Goal: Check status: Check status

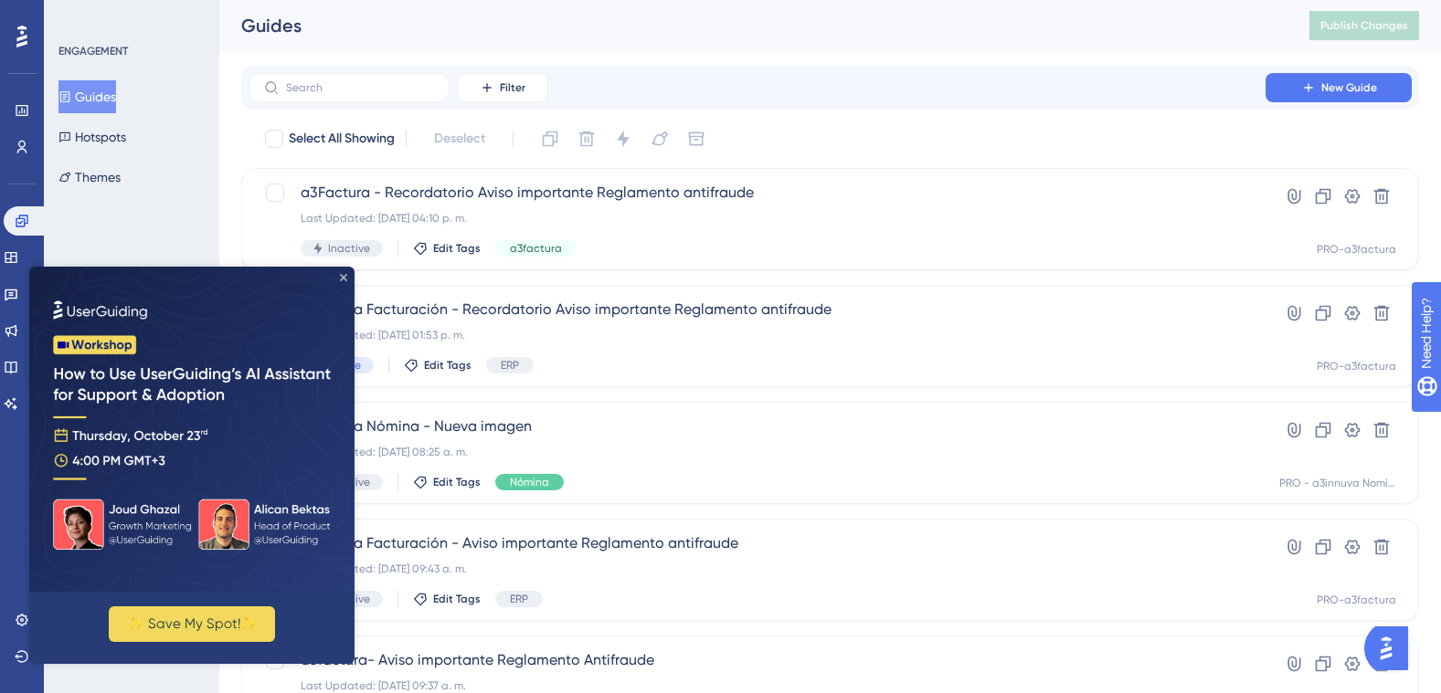
click at [344, 275] on icon "Close Preview" at bounding box center [343, 277] width 7 height 7
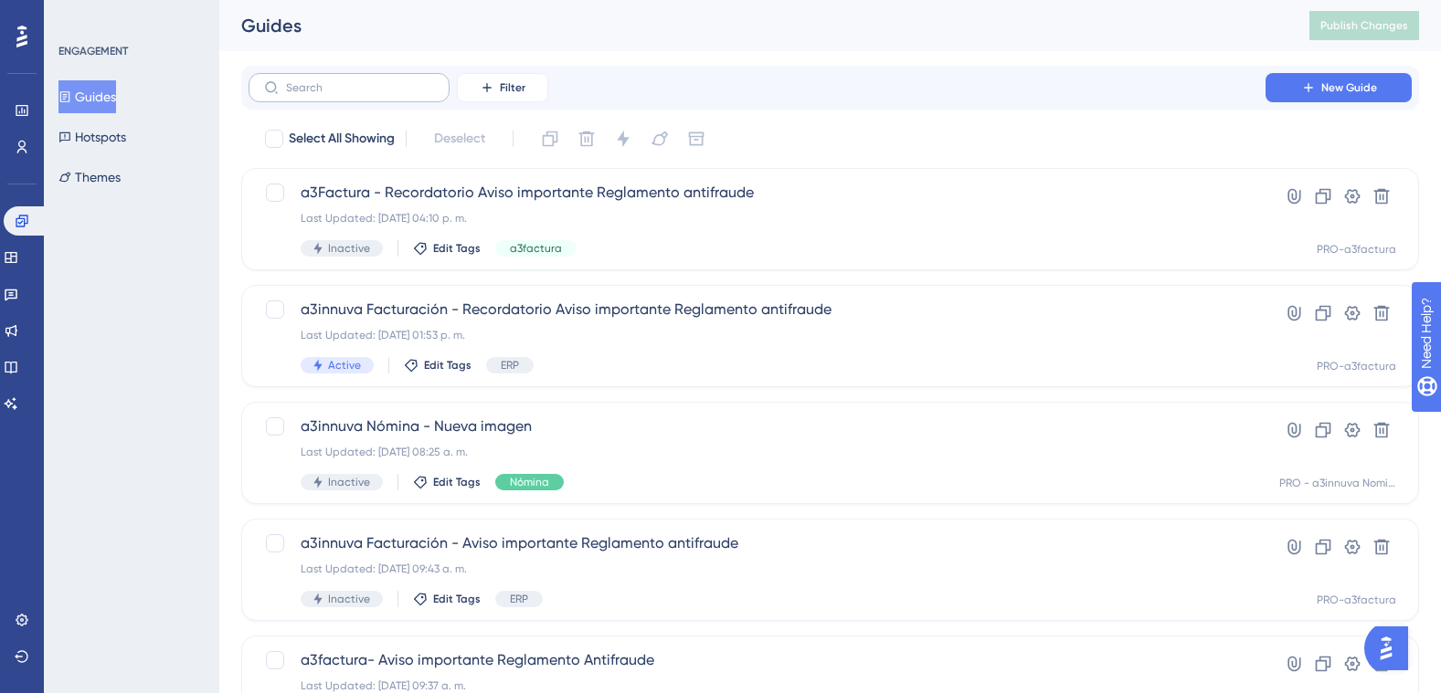
click at [302, 79] on label at bounding box center [349, 87] width 201 height 29
click at [302, 81] on input "text" at bounding box center [360, 87] width 148 height 13
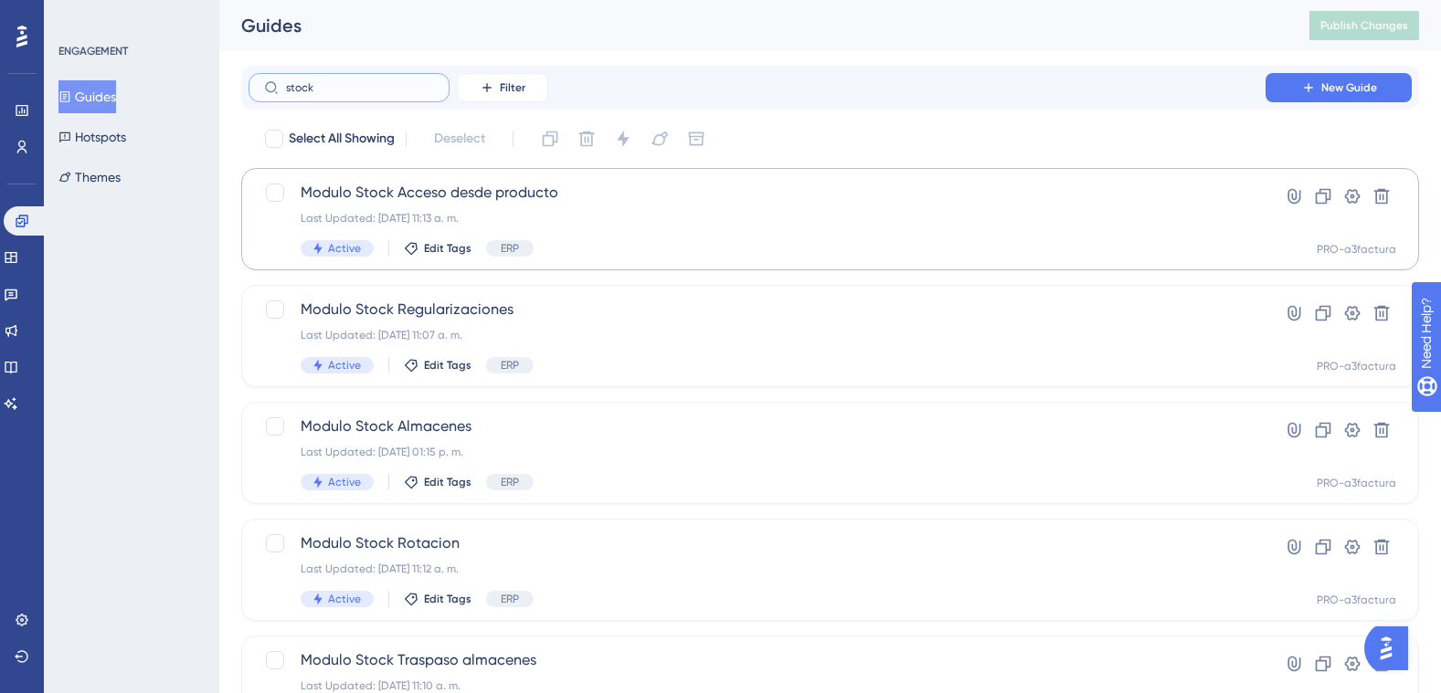
type input "stock"
click at [379, 200] on span "Modulo Stock Acceso desde producto" at bounding box center [757, 193] width 913 height 22
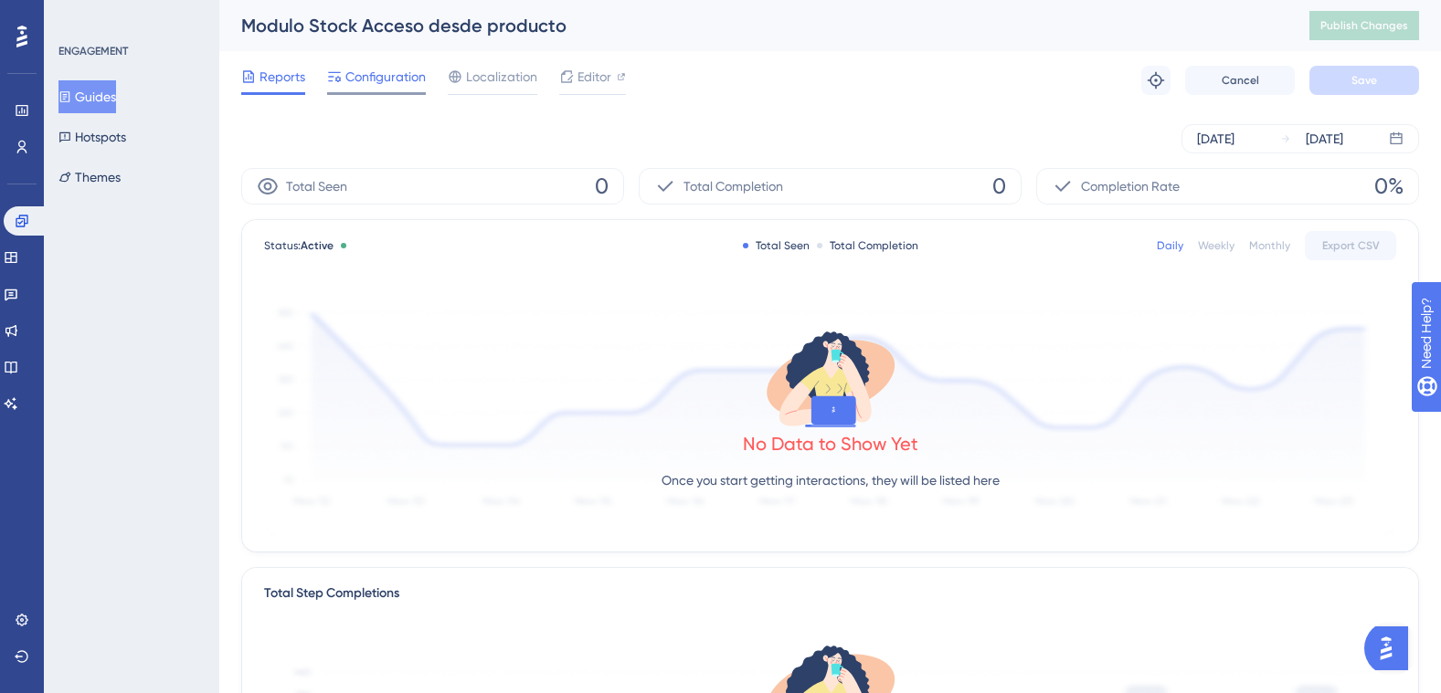
click at [390, 76] on span "Configuration" at bounding box center [385, 77] width 80 height 22
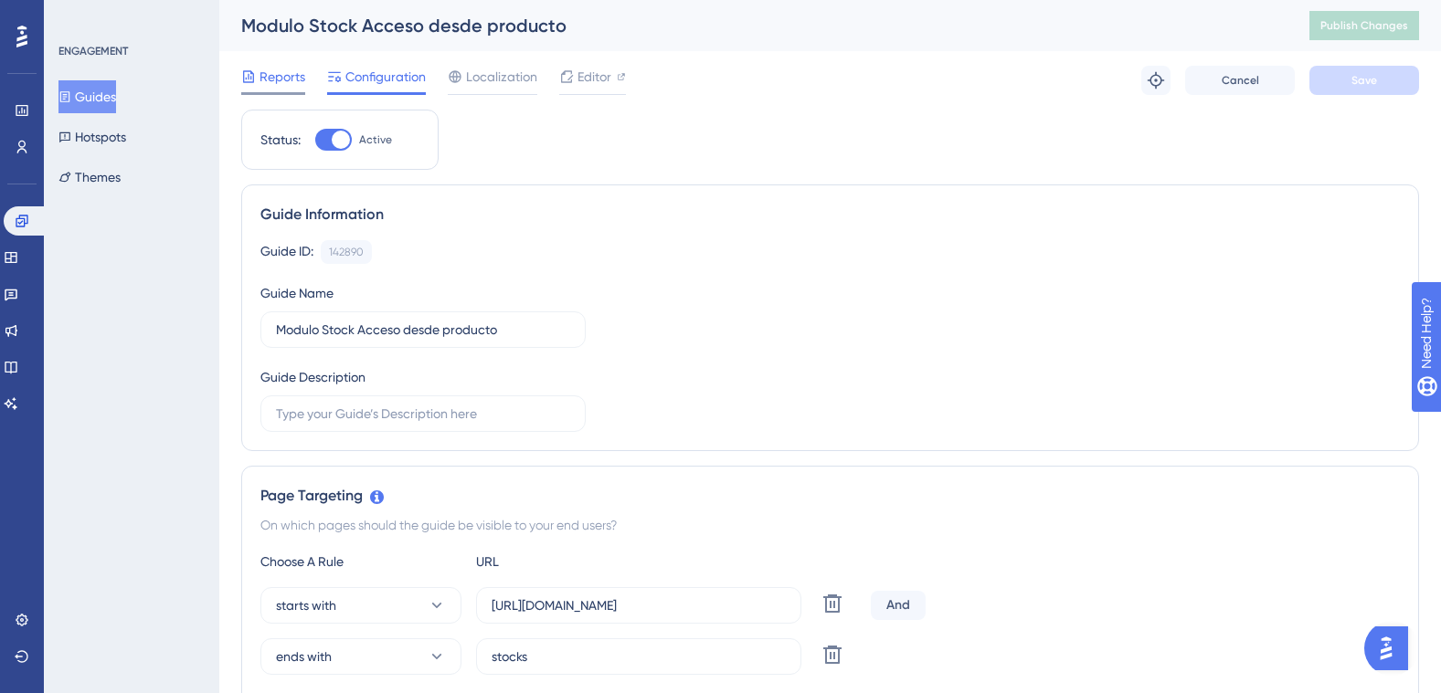
click at [279, 73] on span "Reports" at bounding box center [282, 77] width 46 height 22
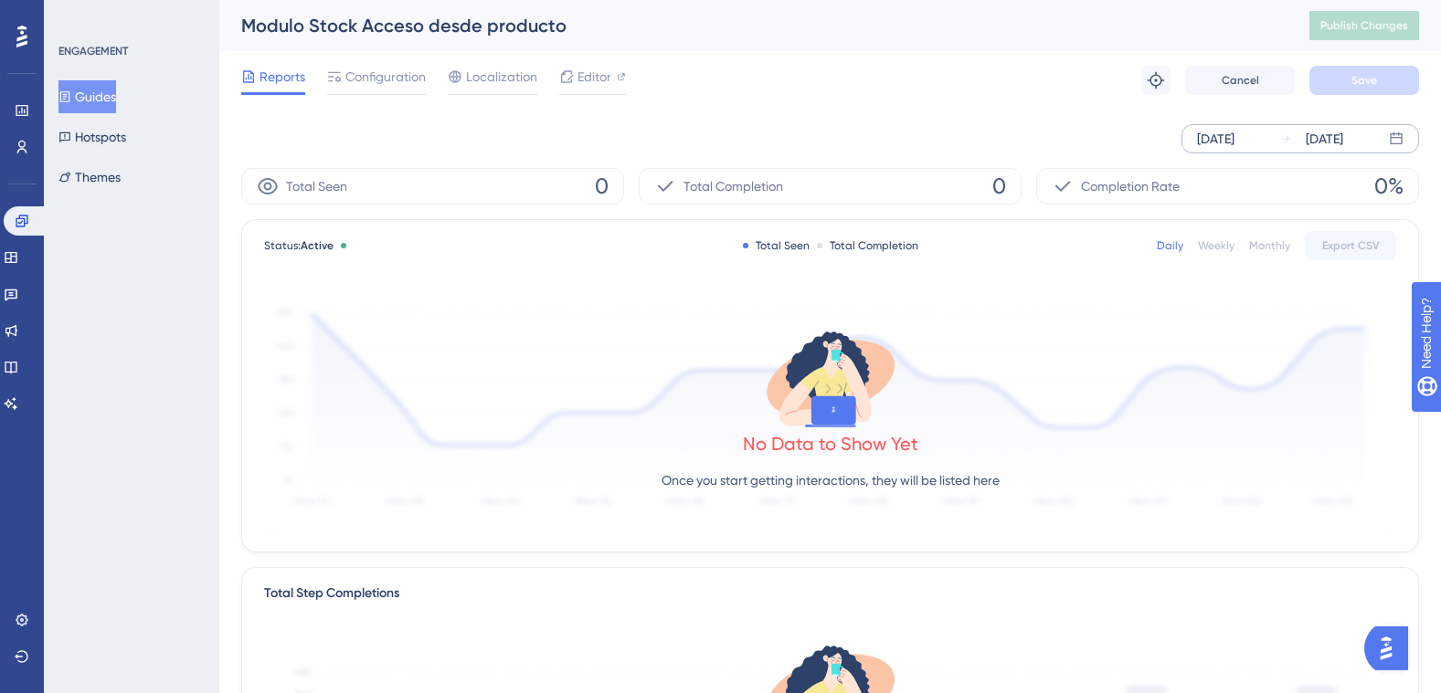
click at [1269, 137] on div "[DATE] [DATE]" at bounding box center [1300, 138] width 238 height 29
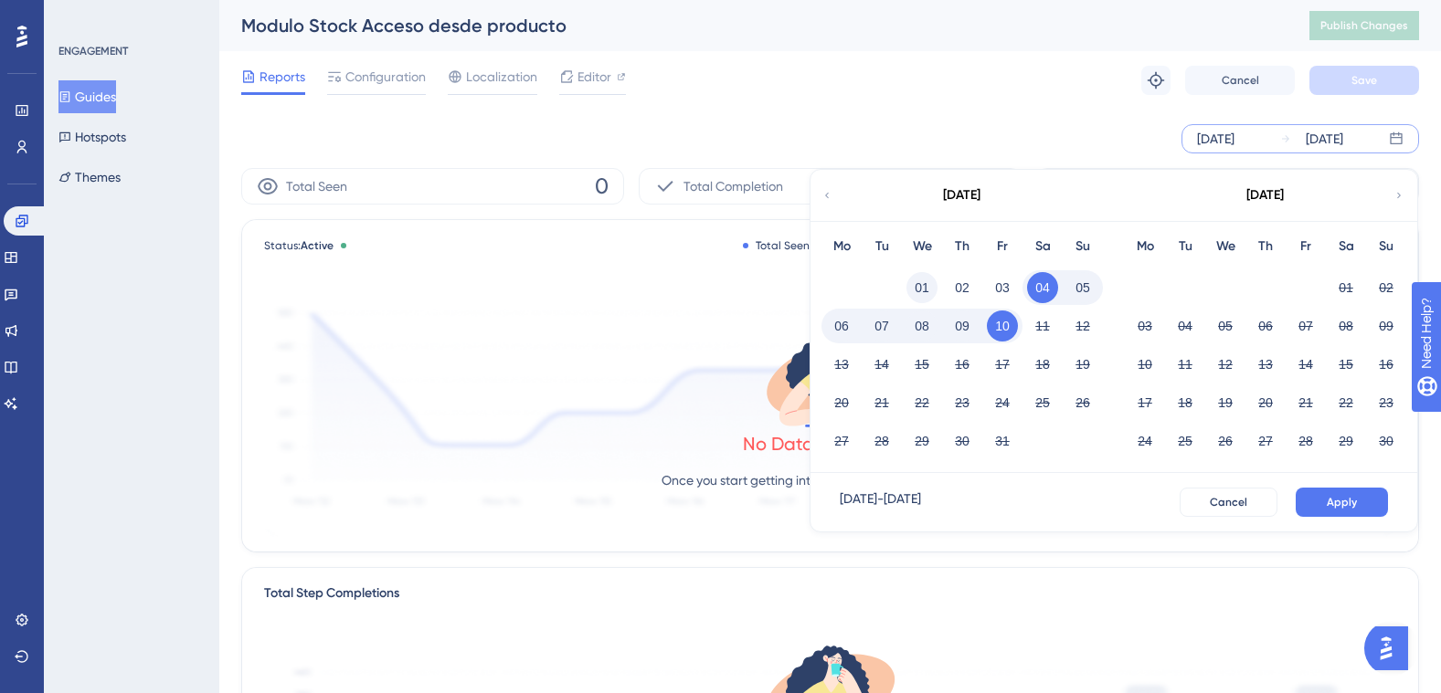
click at [918, 285] on button "01" at bounding box center [921, 287] width 31 height 31
click at [1351, 503] on span "Apply" at bounding box center [1342, 502] width 30 height 15
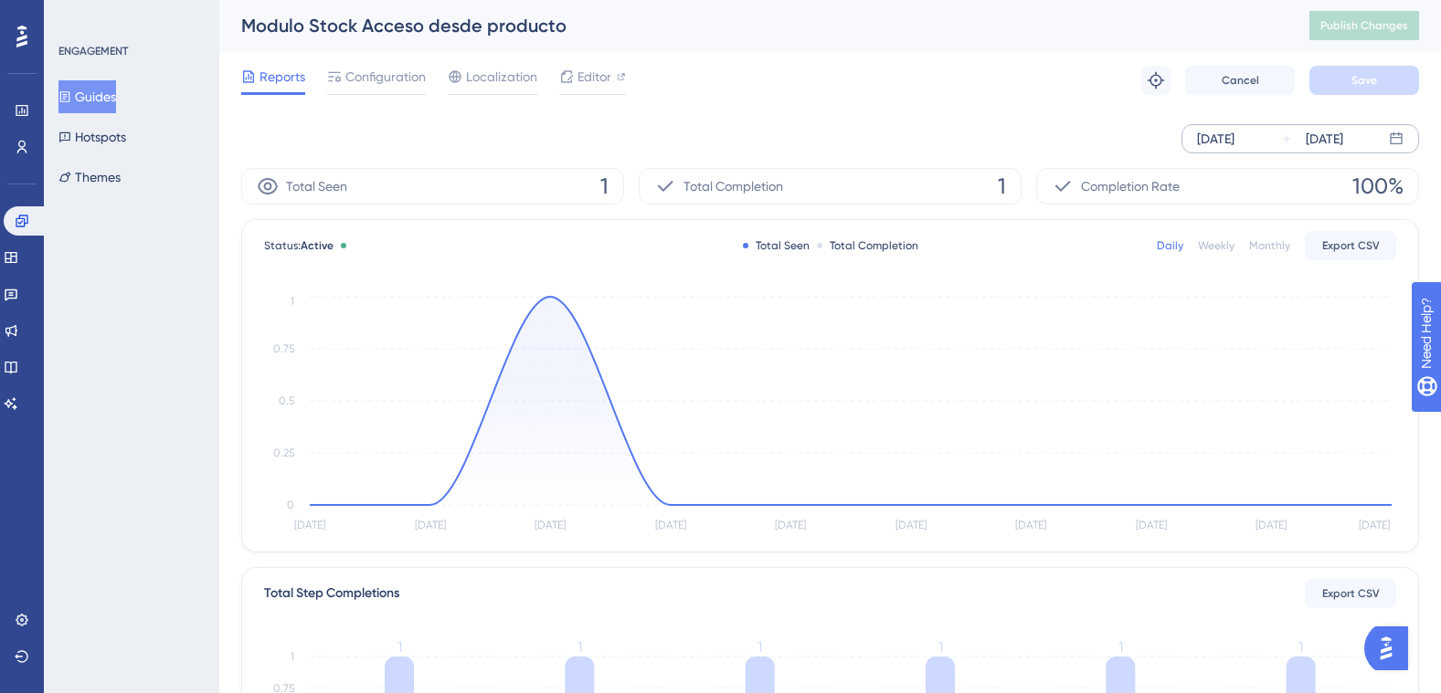
click at [1234, 132] on div "[DATE]" at bounding box center [1215, 139] width 37 height 22
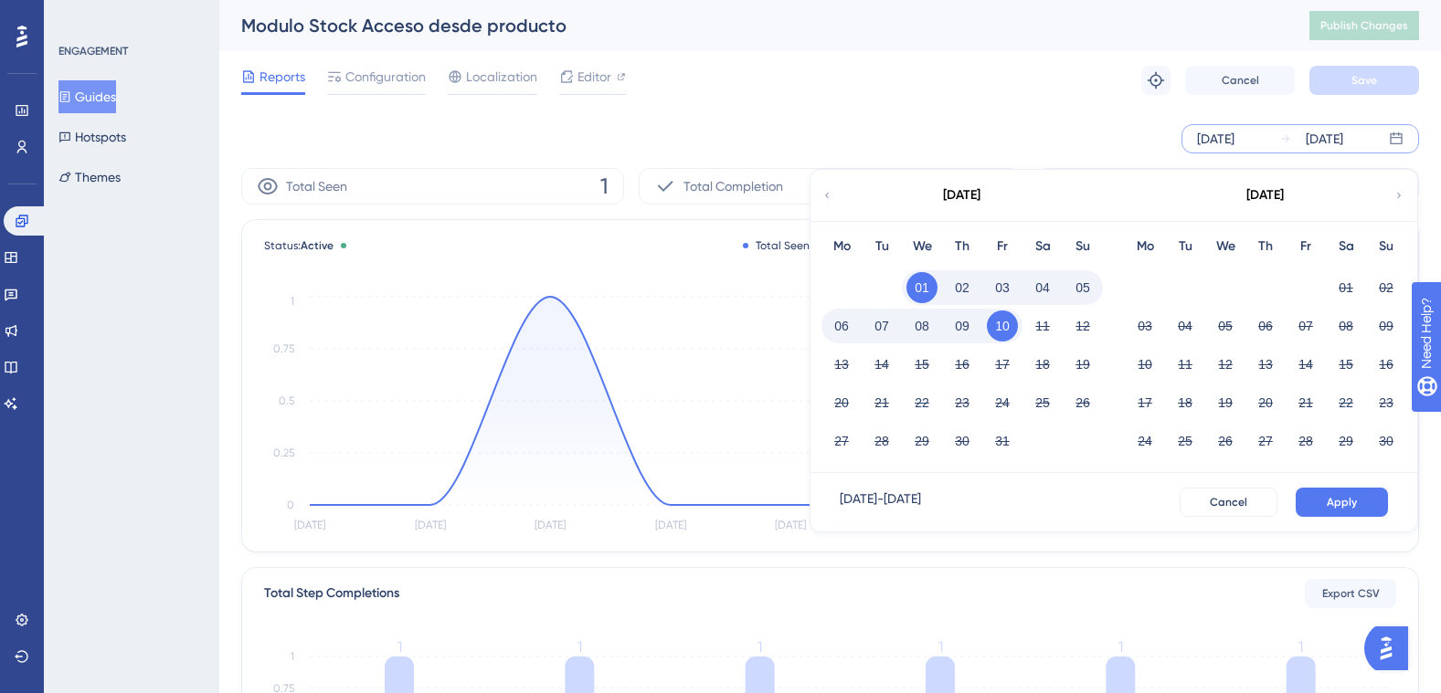
click at [830, 192] on icon at bounding box center [826, 195] width 11 height 16
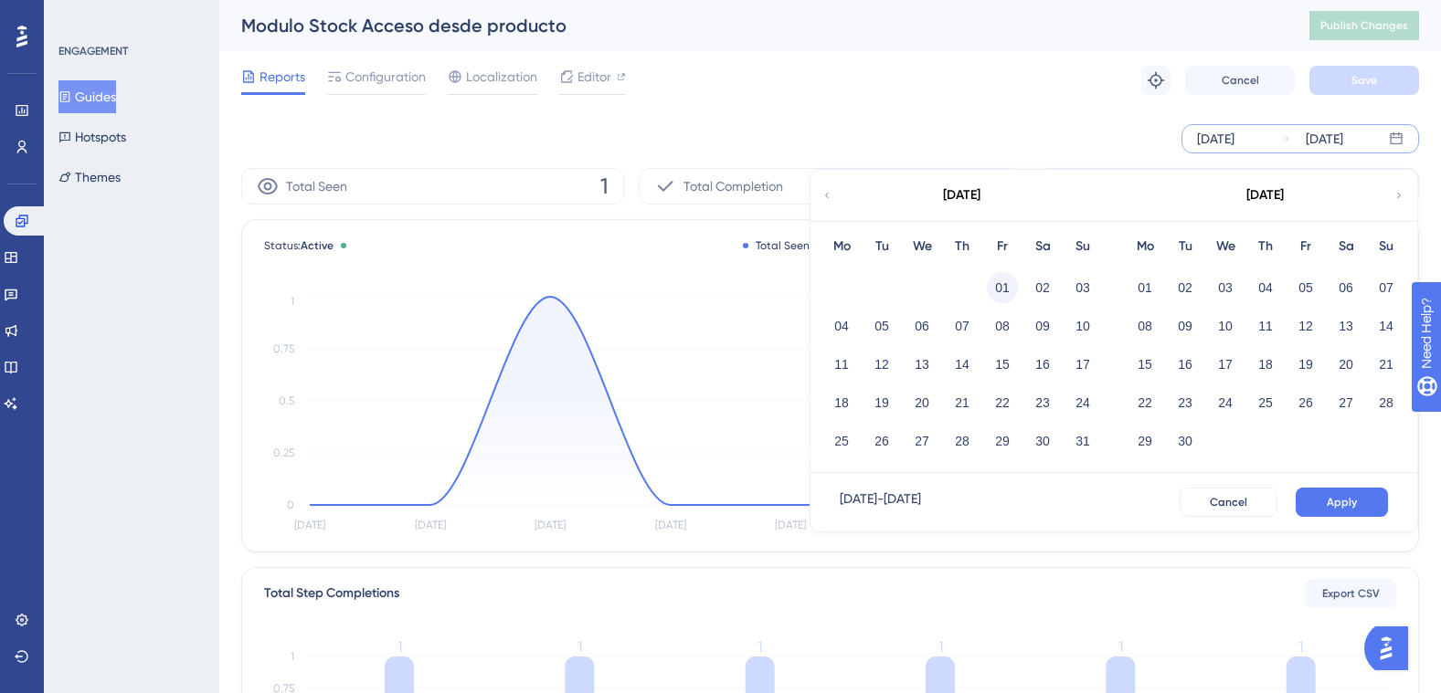
click at [999, 290] on button "01" at bounding box center [1002, 287] width 31 height 31
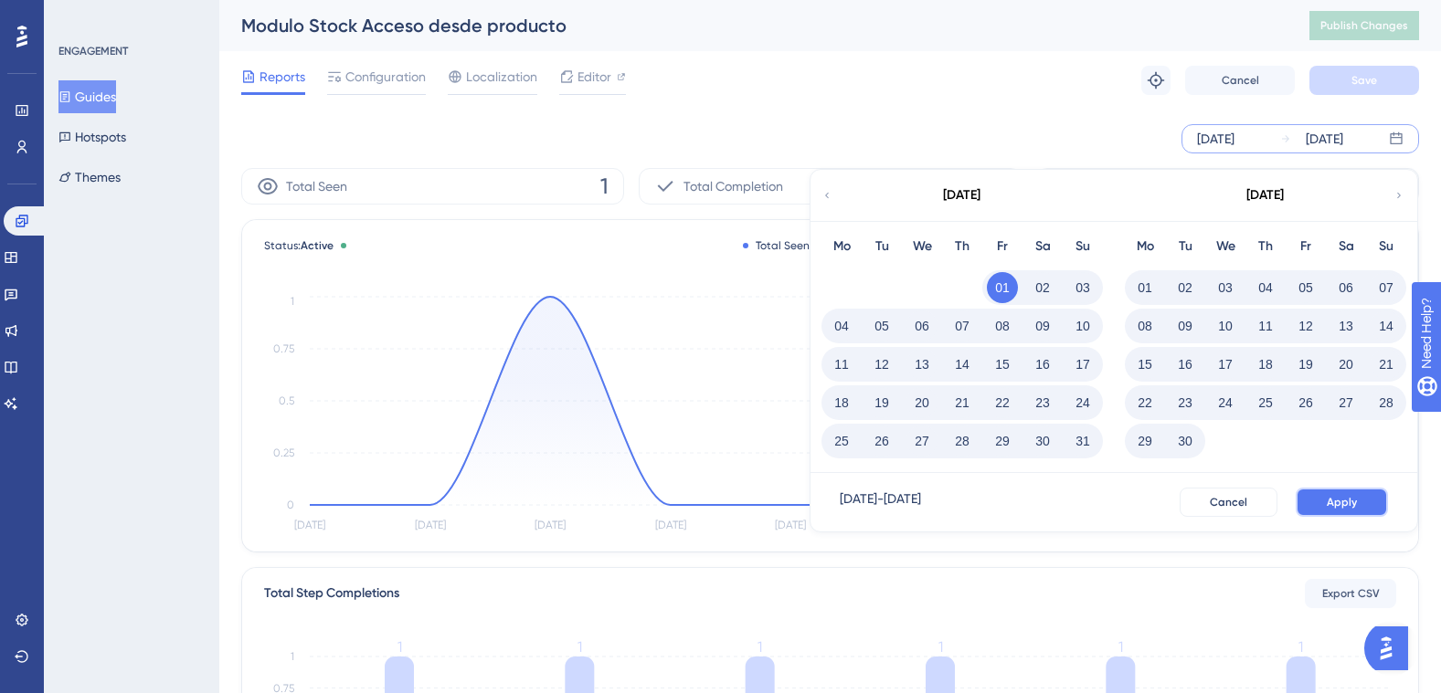
click at [1347, 501] on span "Apply" at bounding box center [1342, 502] width 30 height 15
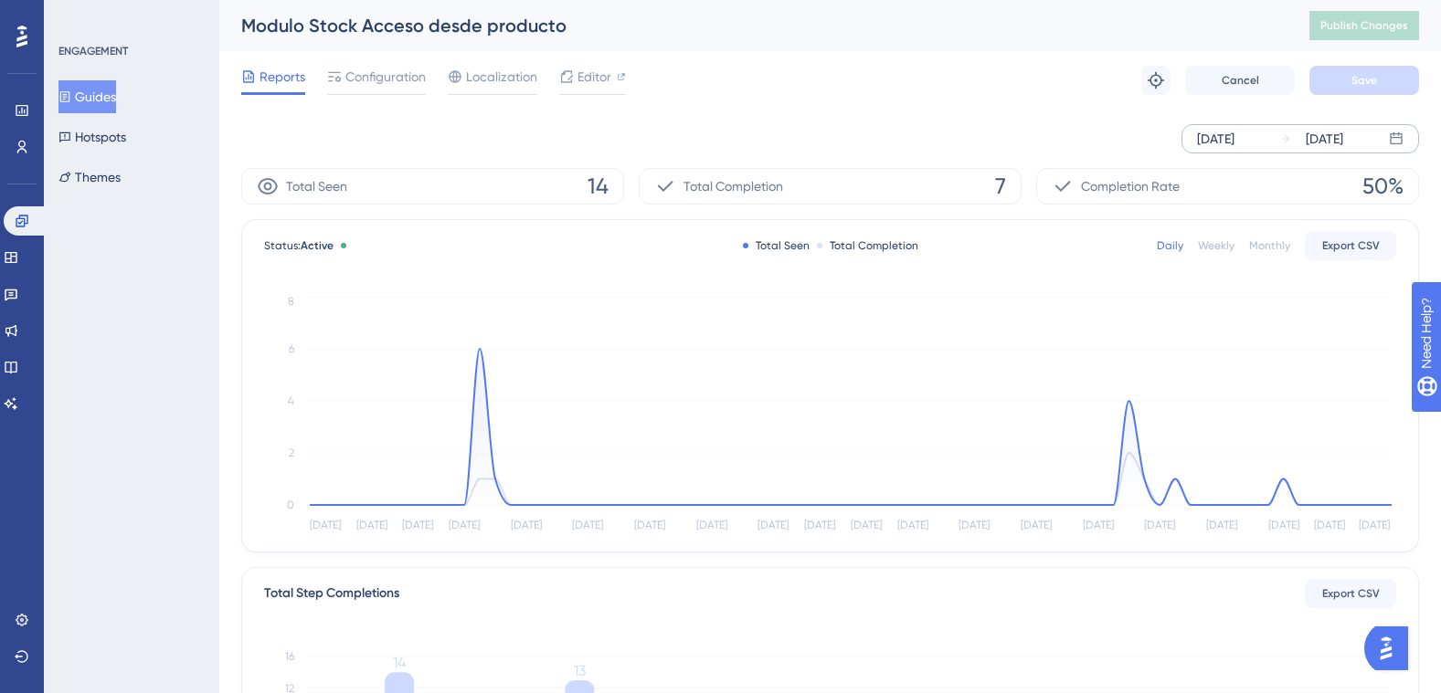
click at [108, 92] on button "Guides" at bounding box center [87, 96] width 58 height 33
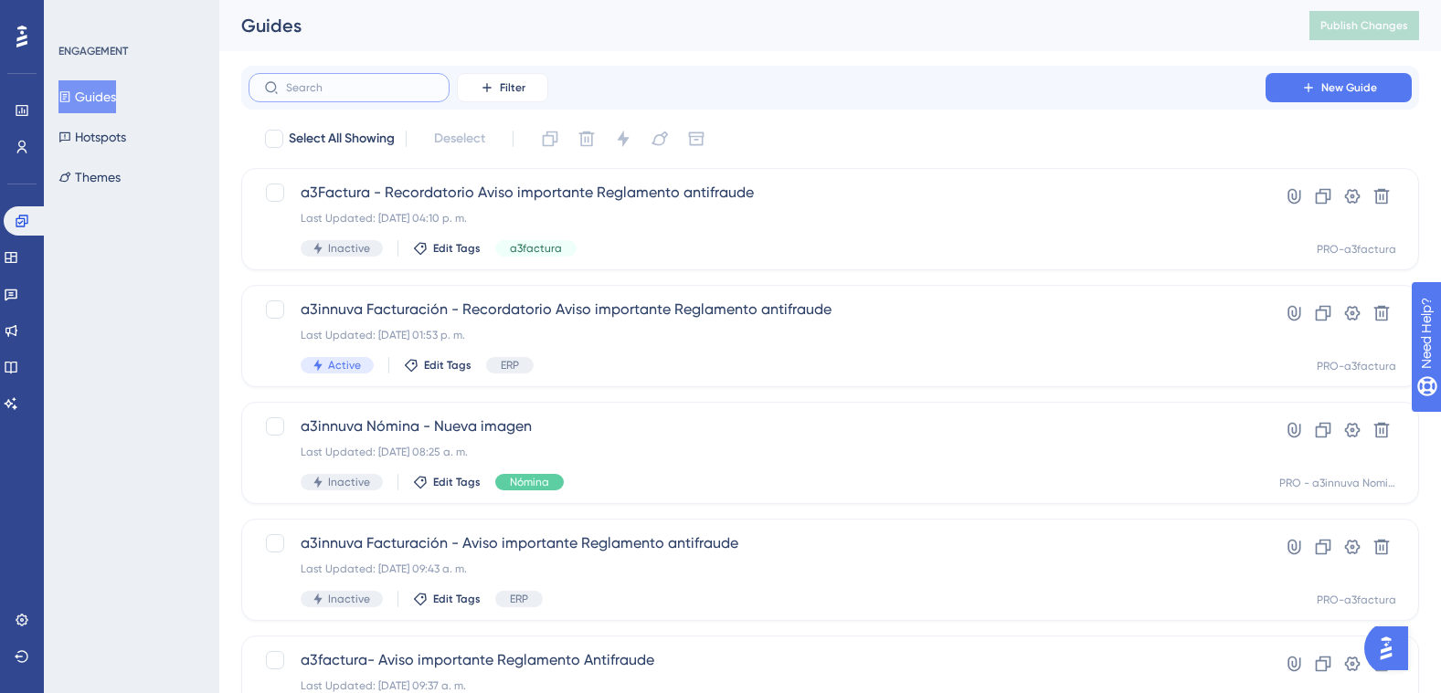
click at [312, 90] on input "text" at bounding box center [360, 87] width 148 height 13
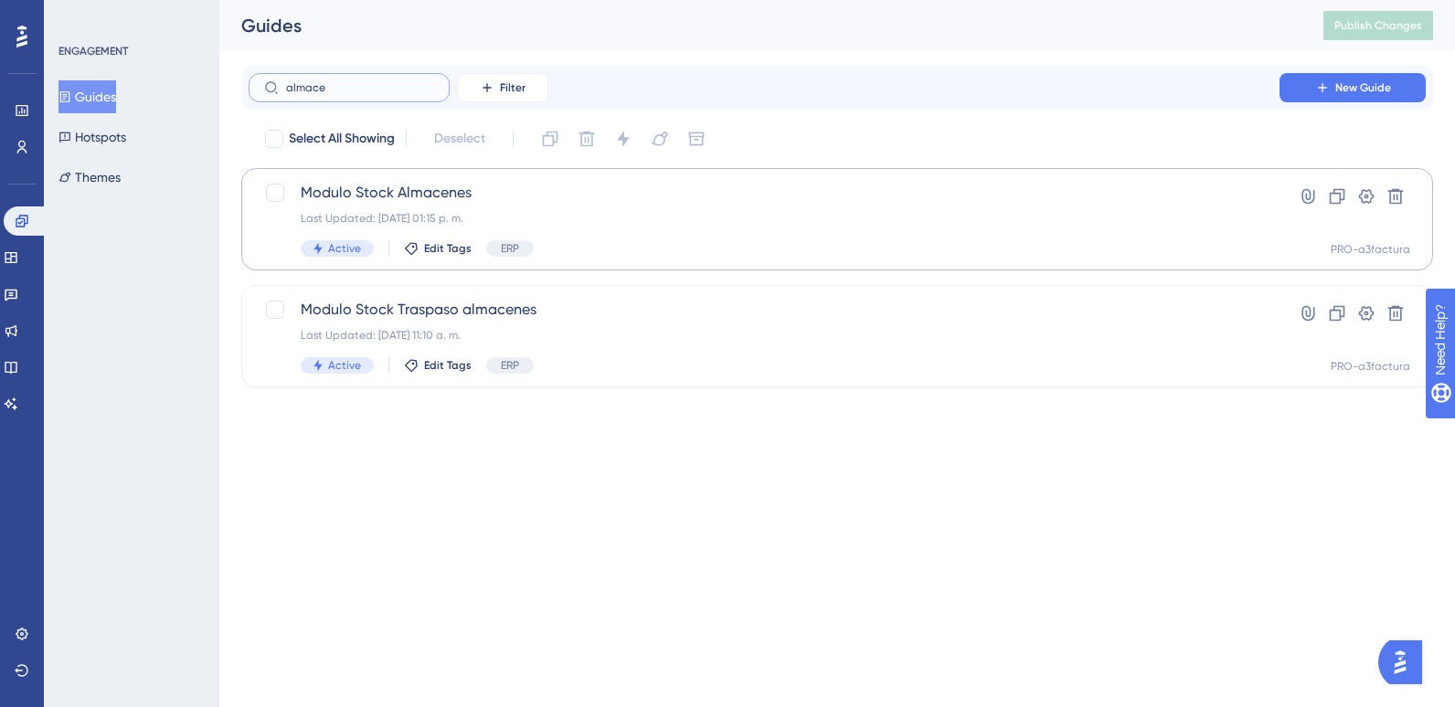
type input "almace"
click at [405, 193] on span "Modulo Stock Almacenes" at bounding box center [764, 193] width 926 height 22
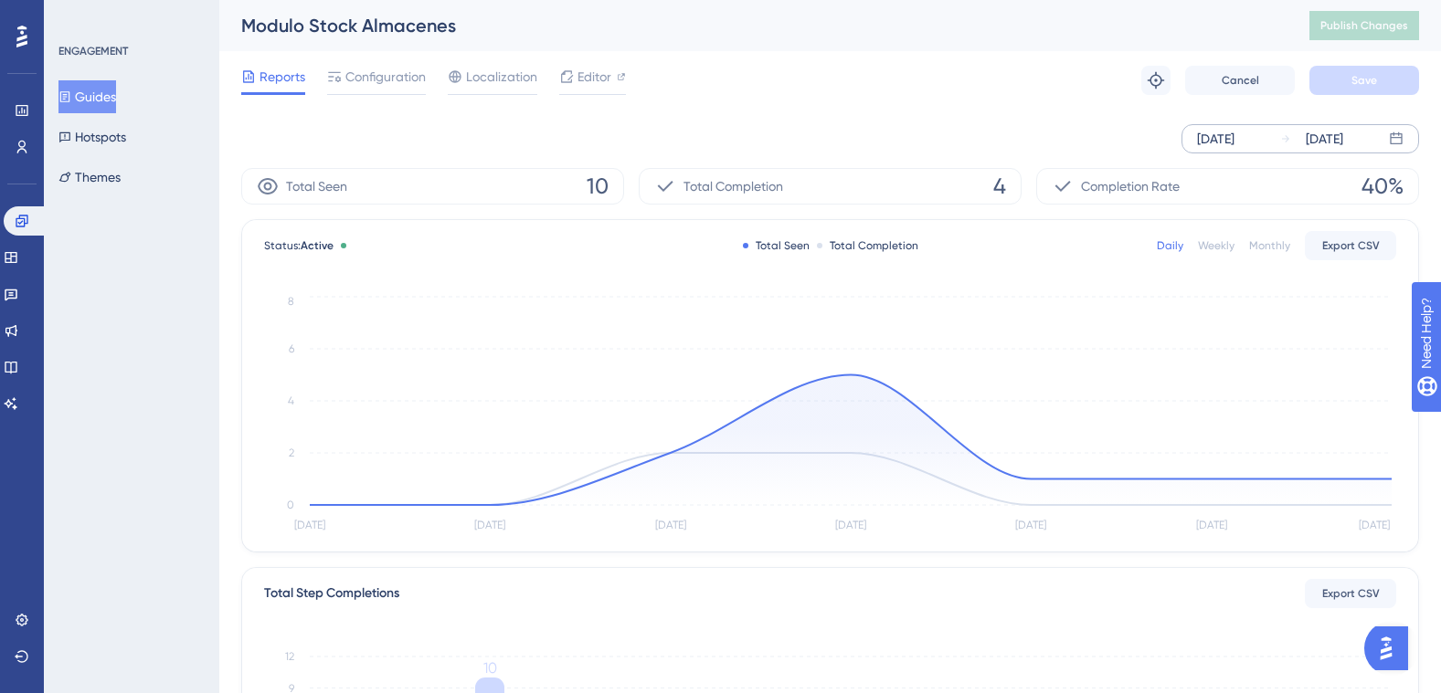
click at [1282, 136] on icon at bounding box center [1285, 138] width 11 height 11
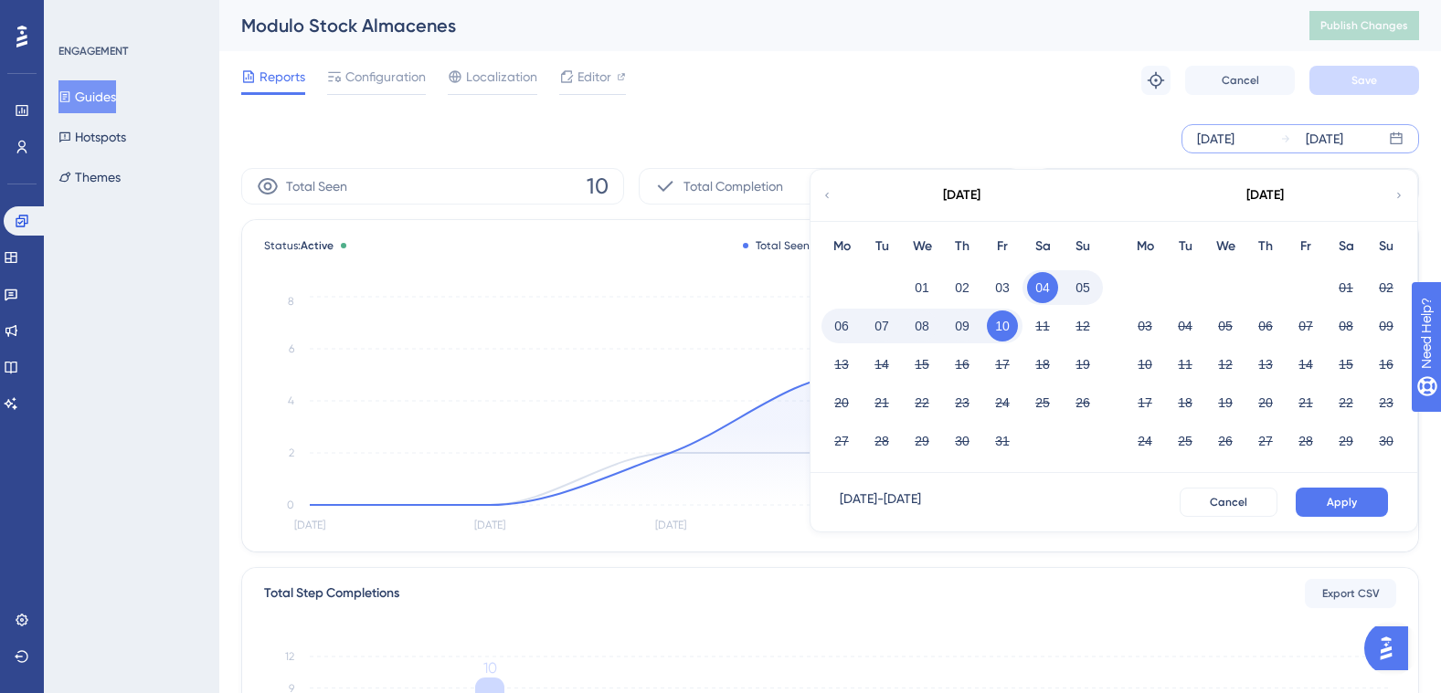
click at [980, 195] on div "[DATE]" at bounding box center [961, 196] width 37 height 22
click at [828, 191] on icon at bounding box center [826, 195] width 11 height 16
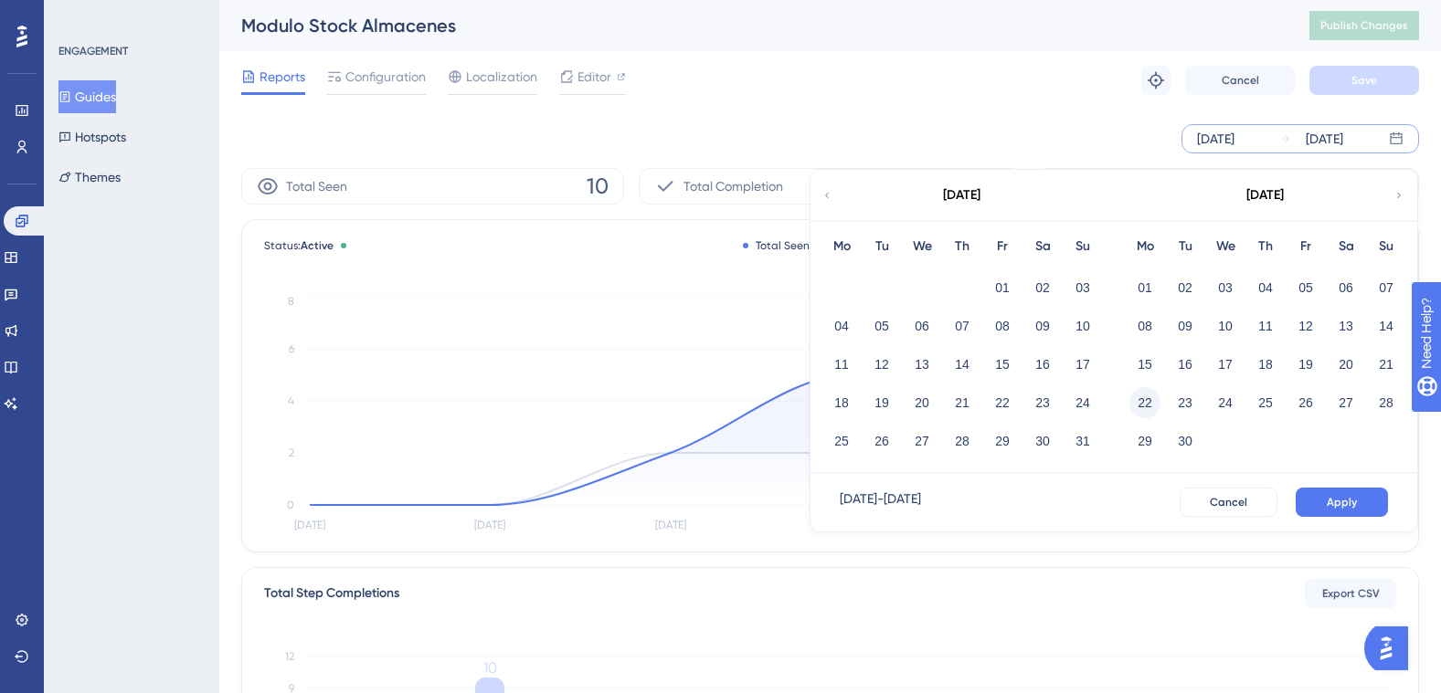
click at [1150, 404] on button "22" at bounding box center [1144, 402] width 31 height 31
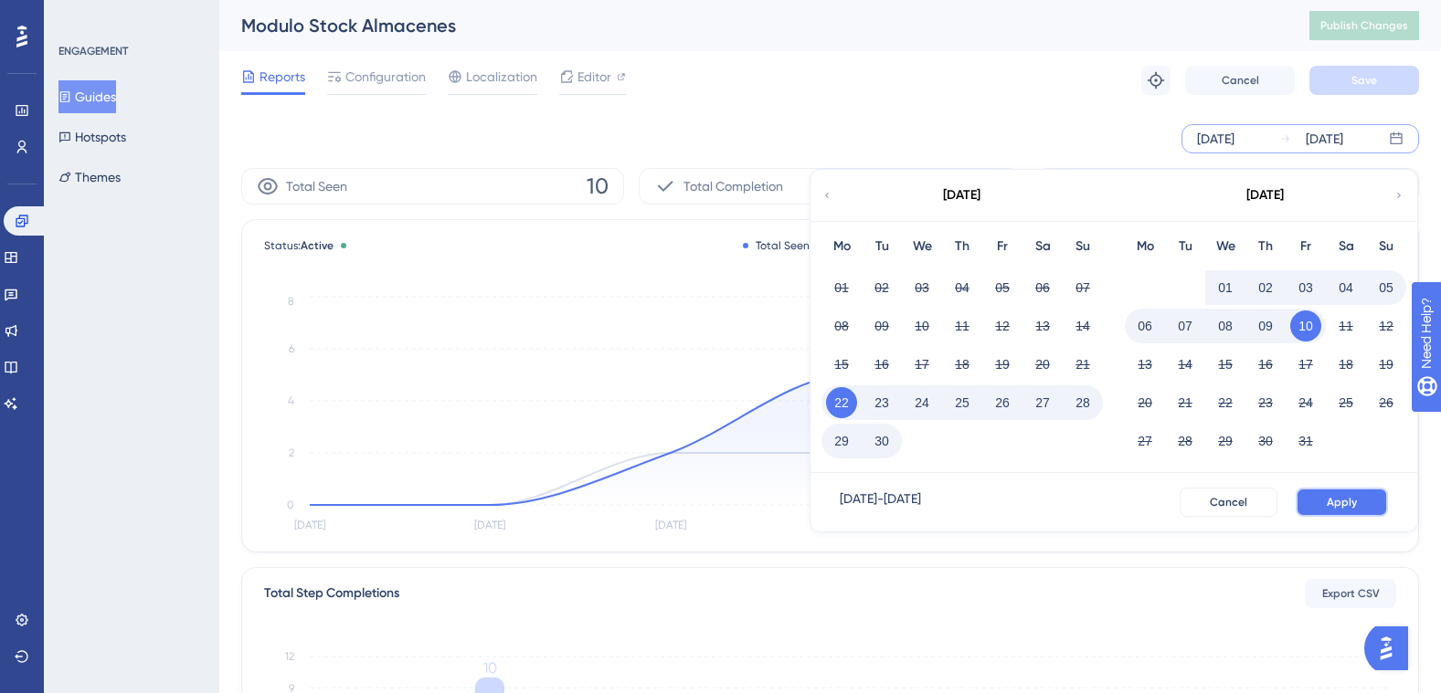
click at [1355, 498] on span "Apply" at bounding box center [1342, 502] width 30 height 15
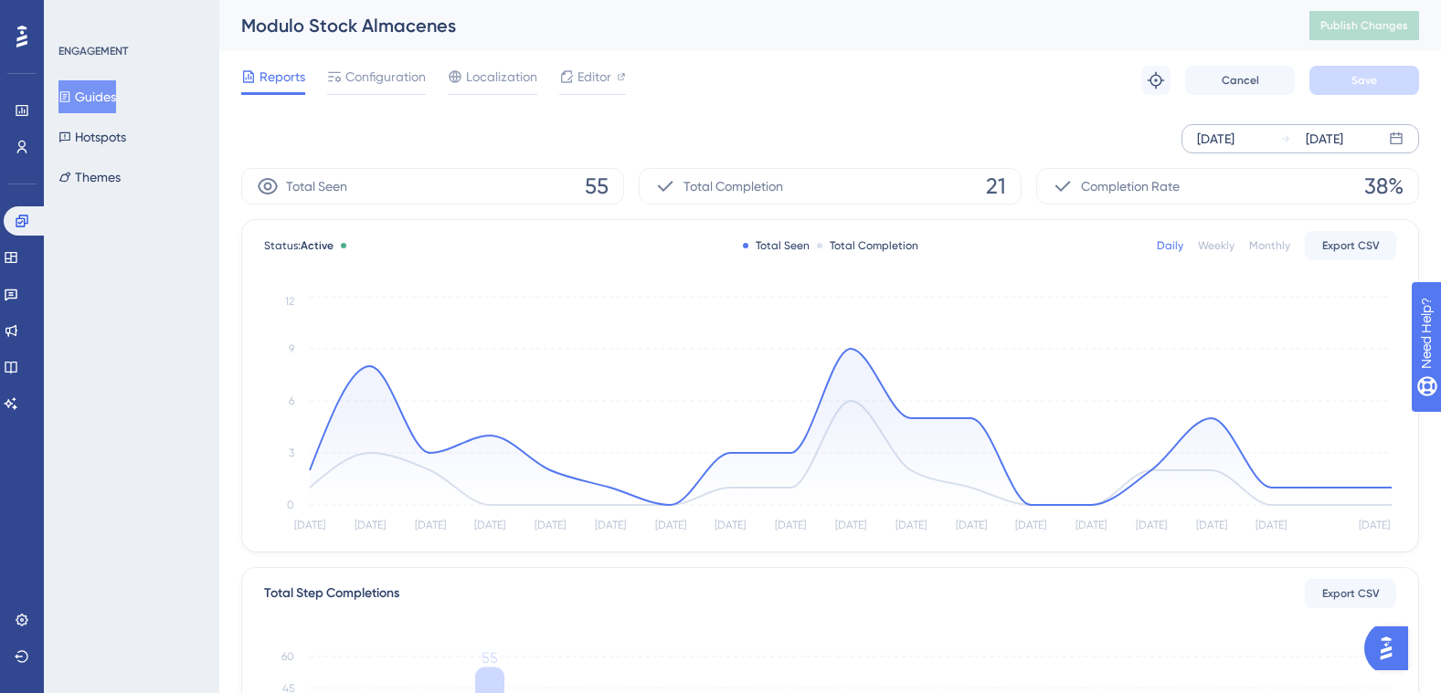
click at [110, 99] on button "Guides" at bounding box center [87, 96] width 58 height 33
